Goal: Task Accomplishment & Management: Complete application form

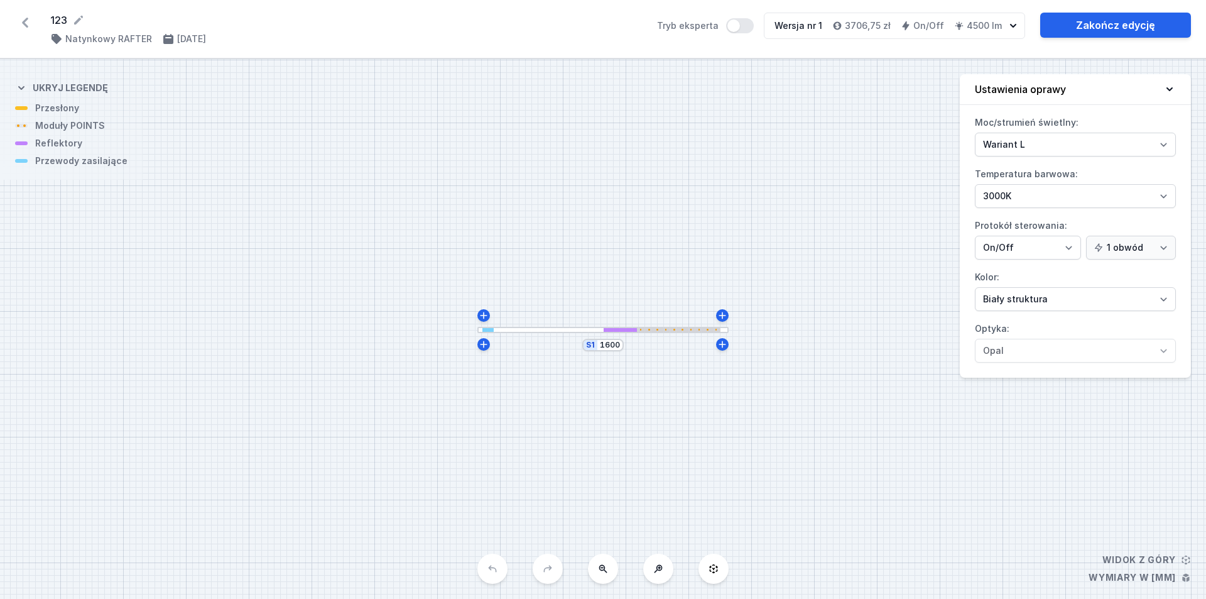
select select "3000"
click at [22, 21] on icon at bounding box center [25, 23] width 20 height 20
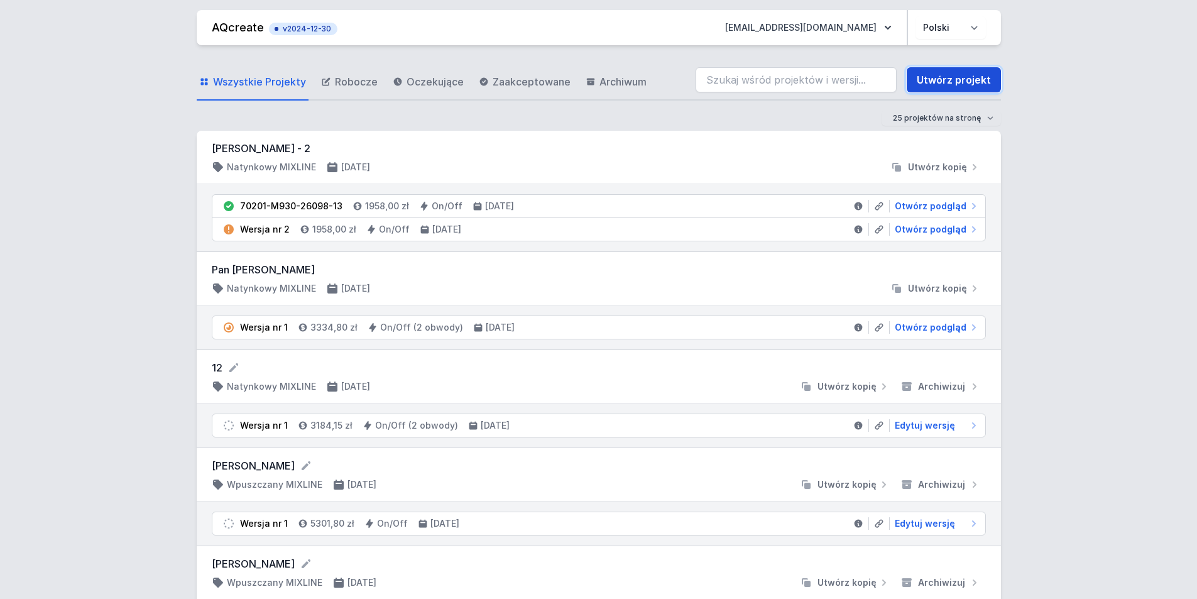
click at [934, 82] on link "Utwórz projekt" at bounding box center [954, 79] width 94 height 25
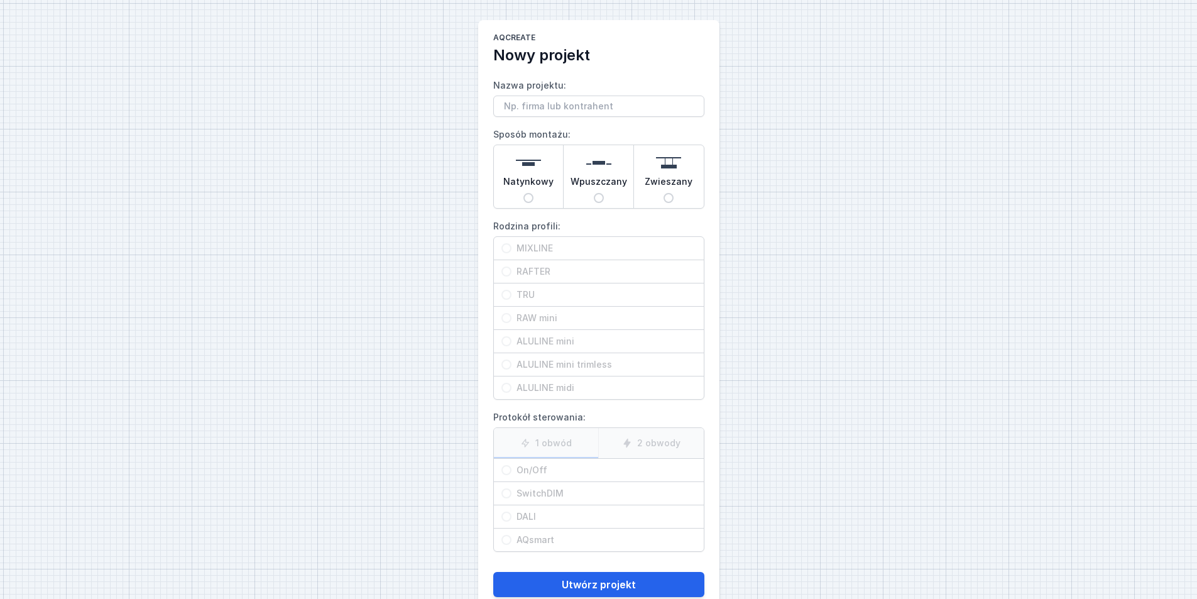
click at [554, 107] on input "Nazwa projektu:" at bounding box center [598, 106] width 211 height 21
type input "[PERSON_NAME]"
click at [525, 204] on div "Natynkowy" at bounding box center [529, 176] width 70 height 63
click at [525, 203] on input "Natynkowy" at bounding box center [528, 198] width 10 height 10
radio input "true"
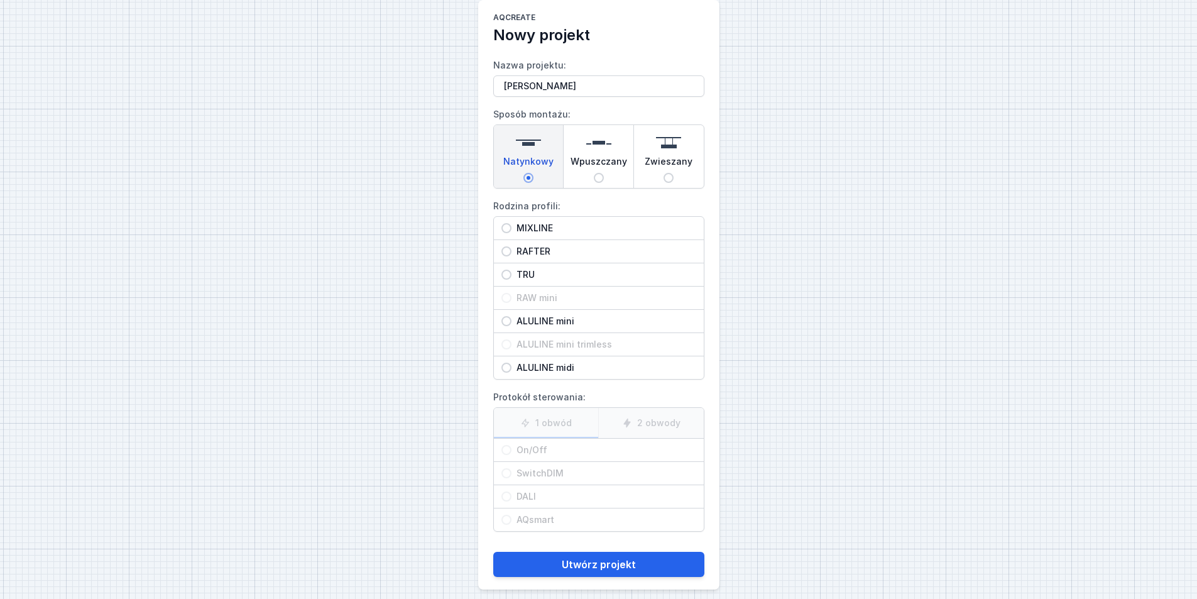
scroll to position [31, 0]
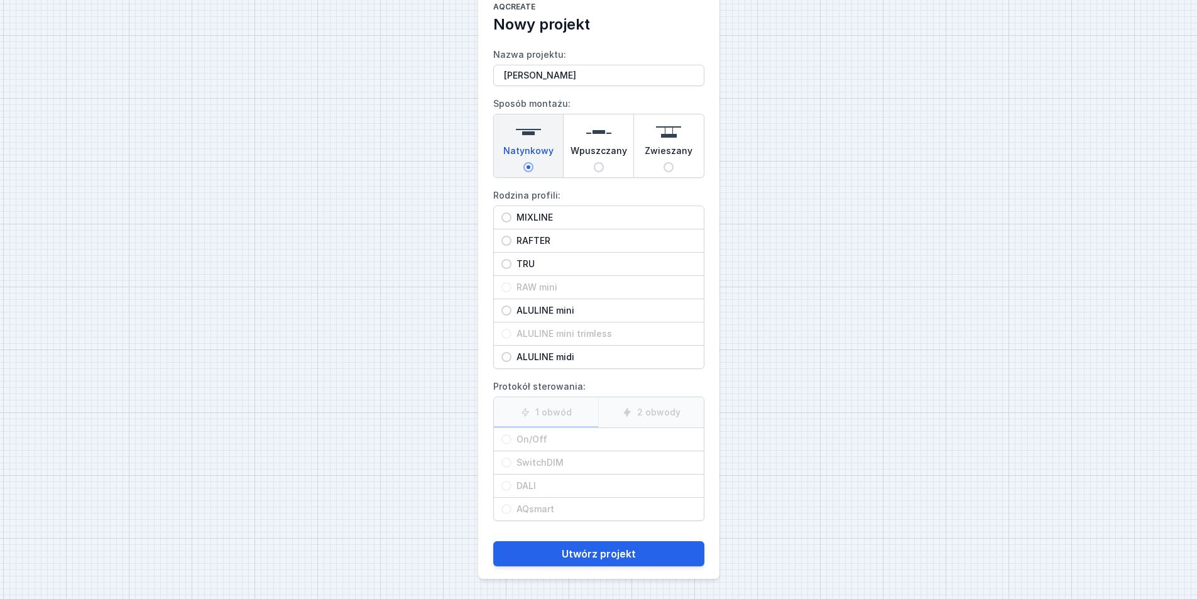
click at [504, 216] on input "MIXLINE" at bounding box center [506, 217] width 10 height 10
radio input "true"
click at [598, 440] on span "On/Off" at bounding box center [603, 439] width 185 height 13
click at [511, 440] on input "On/Off" at bounding box center [506, 439] width 10 height 10
radio input "true"
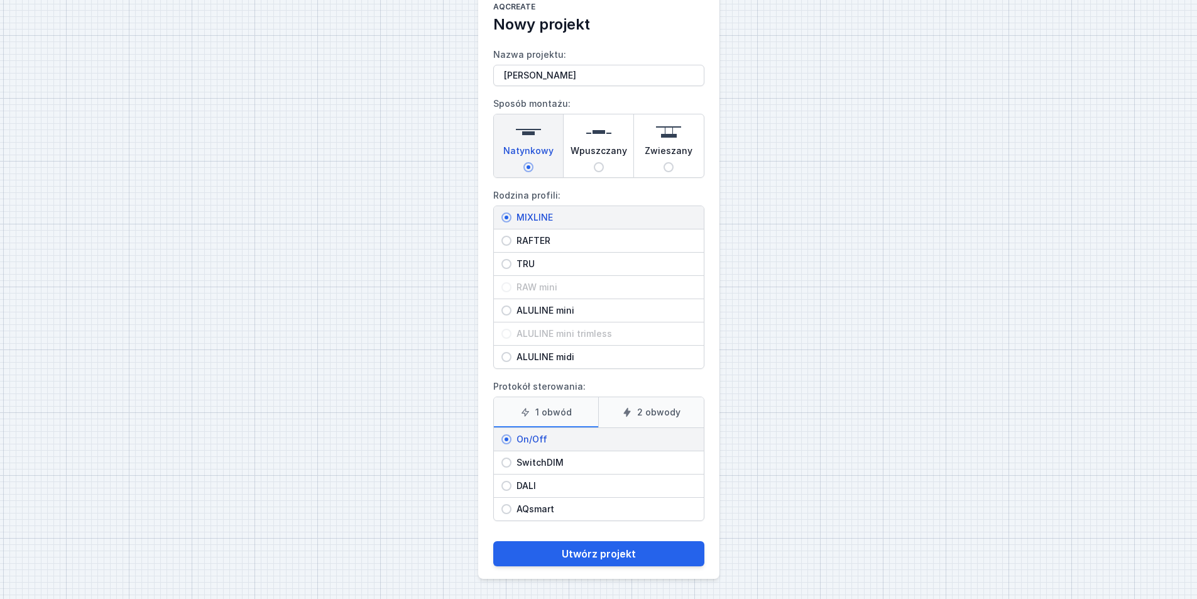
click at [564, 487] on span "DALI" at bounding box center [603, 485] width 185 height 13
click at [511, 487] on input "DALI" at bounding box center [506, 486] width 10 height 10
radio input "true"
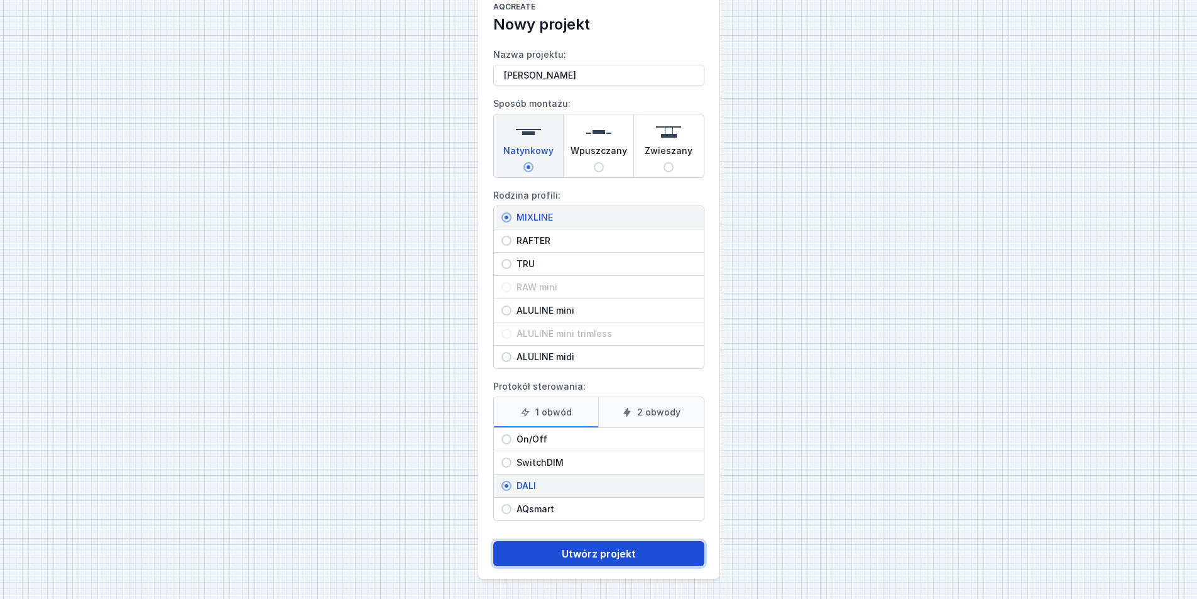
click at [606, 559] on button "Utwórz projekt" at bounding box center [598, 553] width 211 height 25
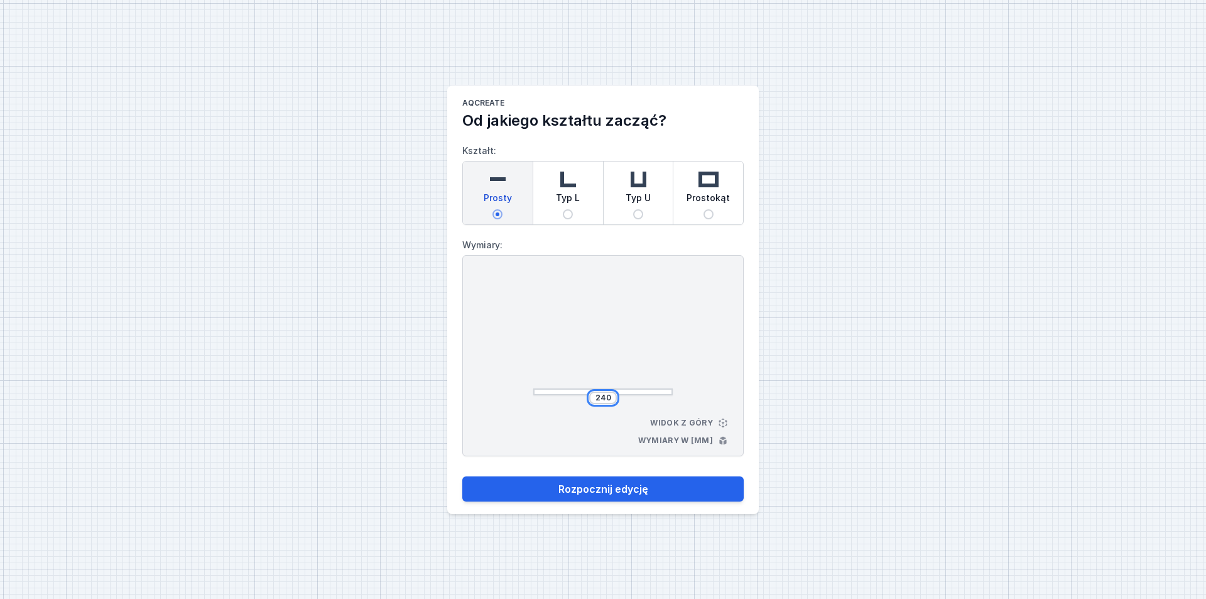
click at [599, 393] on input "240" at bounding box center [603, 398] width 20 height 10
type input "1200"
click at [831, 398] on div "AQcreate Od jakiego kształtu zacząć? Kształt: Prosty Typ L Typ U Prostokąt Wymi…" at bounding box center [603, 299] width 1206 height 599
click at [616, 494] on button "Rozpocznij edycję" at bounding box center [602, 488] width 281 height 25
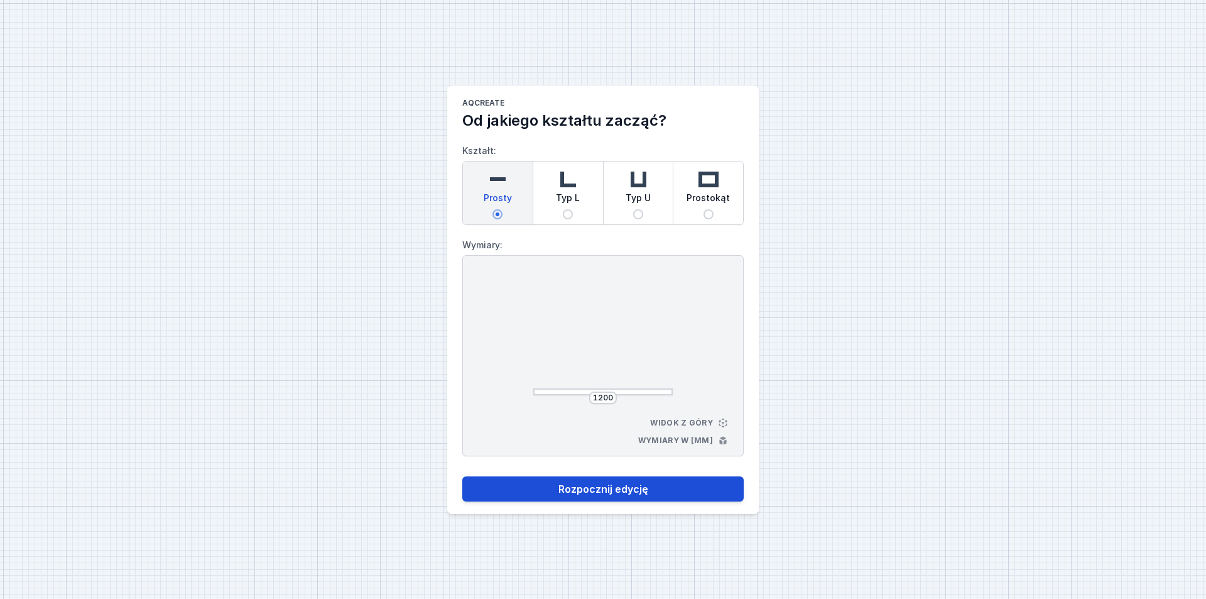
select select "4"
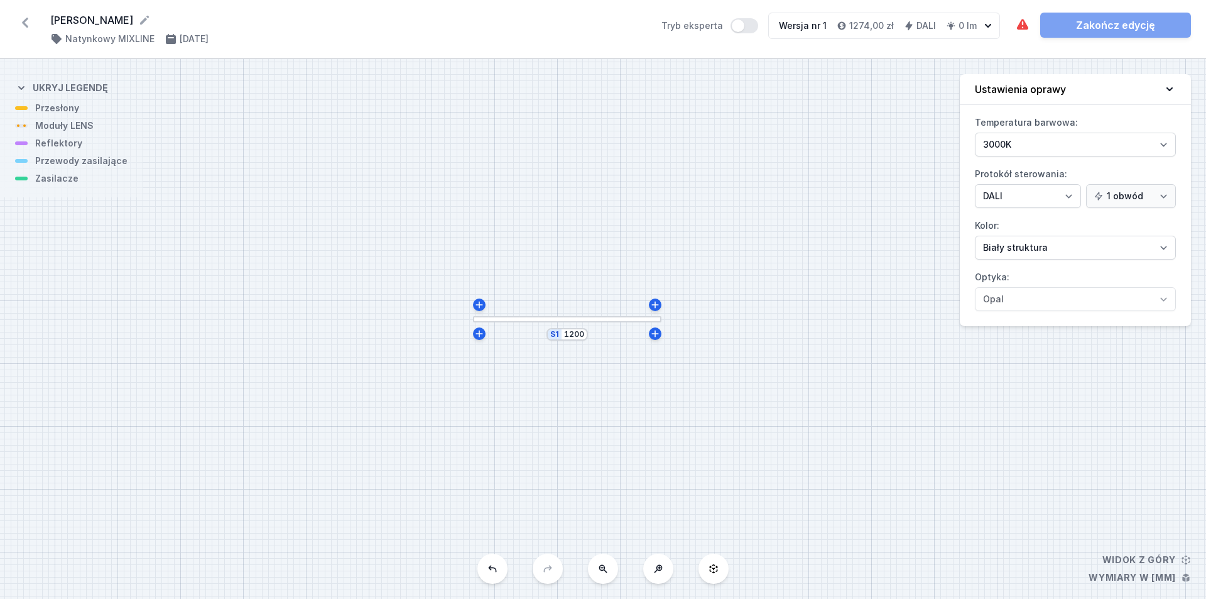
drag, startPoint x: 616, startPoint y: 301, endPoint x: 579, endPoint y: 291, distance: 37.8
click at [579, 291] on div "S1 1200" at bounding box center [603, 329] width 1206 height 540
